Goal: Information Seeking & Learning: Learn about a topic

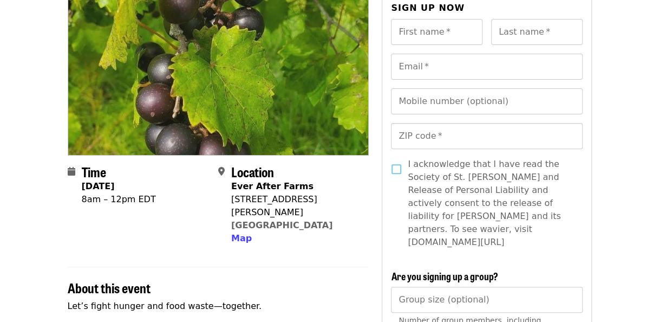
drag, startPoint x: 326, startPoint y: 210, endPoint x: 286, endPoint y: 218, distance: 40.8
click at [286, 218] on div "Location Ever After Farms [STREET_ADDRESS][PERSON_NAME] Map" at bounding box center [289, 204] width 142 height 81
drag, startPoint x: 286, startPoint y: 218, endPoint x: 243, endPoint y: 223, distance: 43.7
click at [243, 233] on span "Map" at bounding box center [241, 238] width 21 height 10
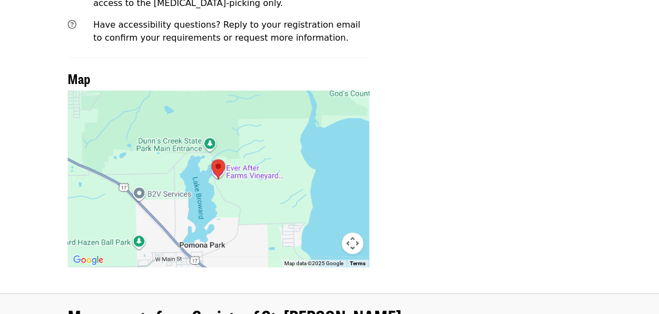
scroll to position [1185, 0]
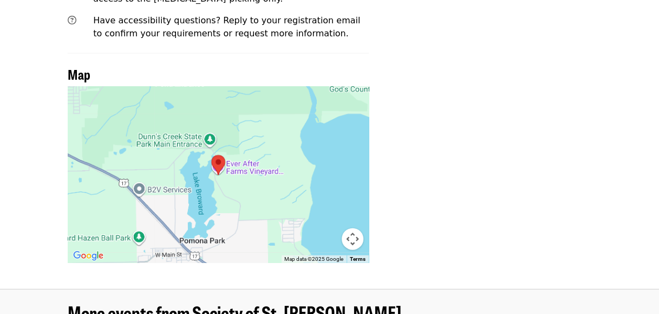
click at [219, 142] on div at bounding box center [219, 175] width 302 height 176
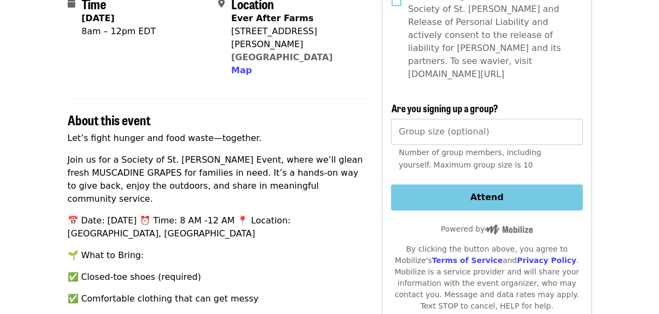
scroll to position [117, 0]
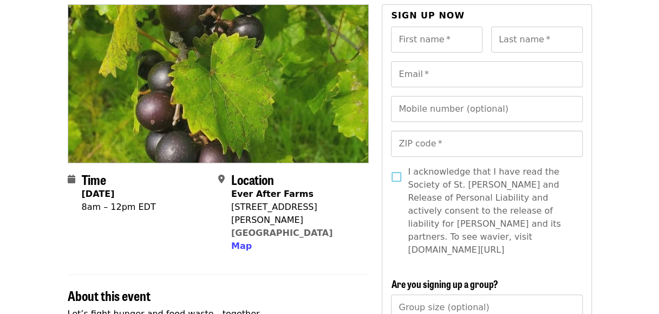
click at [366, 227] on section "Time [DATE] 8am – 12pm EDT Location Ever After Farms [STREET_ADDRESS][PERSON_NA…" at bounding box center [219, 216] width 302 height 89
drag, startPoint x: 326, startPoint y: 219, endPoint x: 232, endPoint y: 208, distance: 94.4
click at [232, 208] on div "Location Ever After Farms [STREET_ADDRESS][PERSON_NAME] Map" at bounding box center [289, 212] width 142 height 81
copy span "[STREET_ADDRESS][PERSON_NAME]"
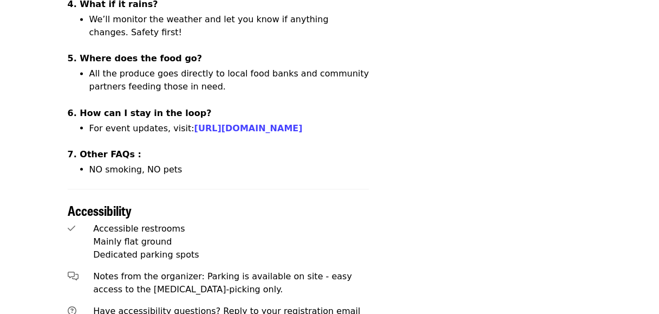
scroll to position [909, 0]
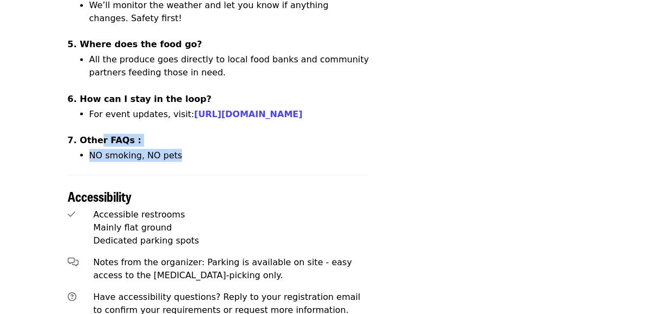
drag, startPoint x: 202, startPoint y: 99, endPoint x: 95, endPoint y: 86, distance: 107.0
drag, startPoint x: 95, startPoint y: 86, endPoint x: 207, endPoint y: 107, distance: 113.6
click at [207, 148] on li "NO smoking, NO pets" at bounding box center [229, 154] width 280 height 13
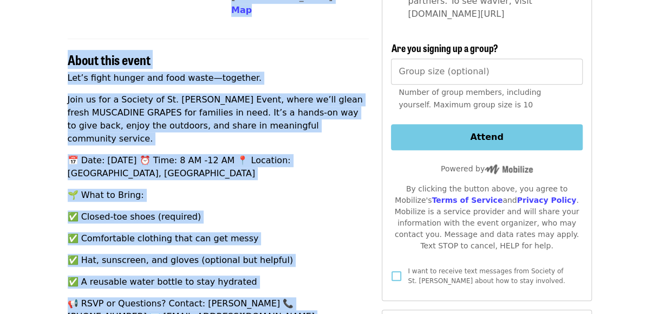
scroll to position [335, 0]
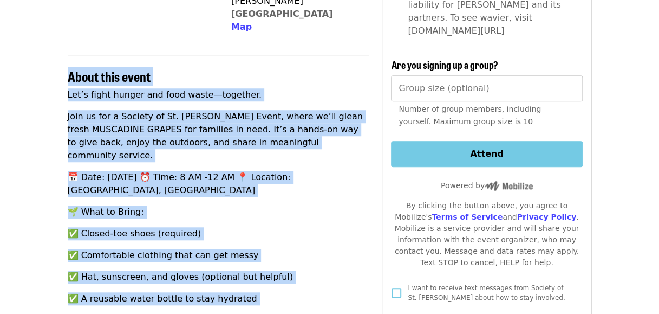
drag, startPoint x: 207, startPoint y: 107, endPoint x: 54, endPoint y: 64, distance: 159.2
copy section "Lorem ipsu dolor Sit’a conse adipis eli sedd eiusm—temporin. Utla et dol m Aliq…"
click at [287, 55] on div "About this event" at bounding box center [219, 69] width 302 height 29
